Goal: Transaction & Acquisition: Subscribe to service/newsletter

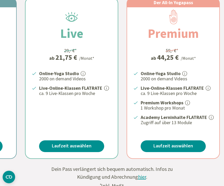
scroll to position [156, 0]
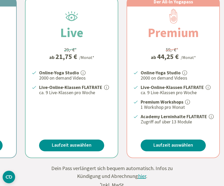
click at [187, 144] on link "Laufzeit auswählen" at bounding box center [173, 146] width 65 height 12
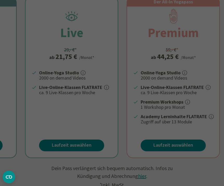
scroll to position [156, 0]
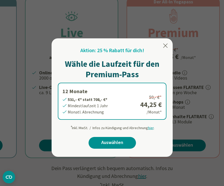
click at [120, 141] on link "Auswählen" at bounding box center [113, 143] width 48 height 12
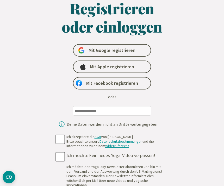
scroll to position [35, 0]
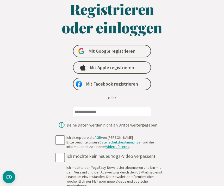
click at [92, 111] on input "email" at bounding box center [112, 111] width 78 height 9
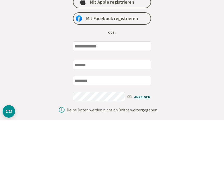
type input "**********"
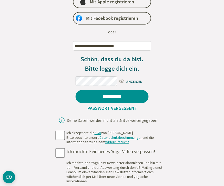
scroll to position [101, 0]
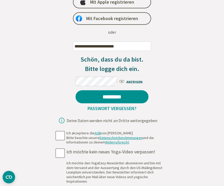
click at [115, 109] on link "Passwort vergessen?" at bounding box center [112, 108] width 53 height 6
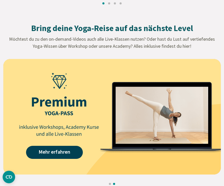
scroll to position [596, 0]
click at [56, 154] on link "Mehr erfahren" at bounding box center [54, 152] width 57 height 13
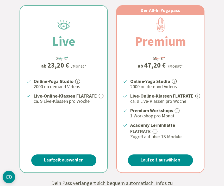
scroll to position [154, 0]
